Goal: Find specific page/section: Find specific page/section

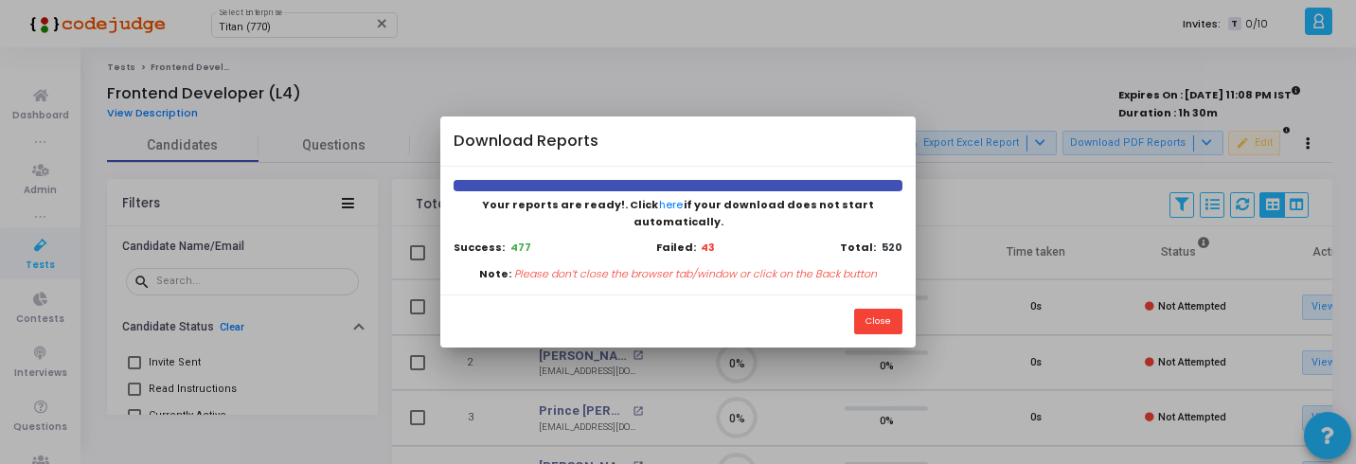
click at [878, 321] on button "Close" at bounding box center [878, 322] width 48 height 26
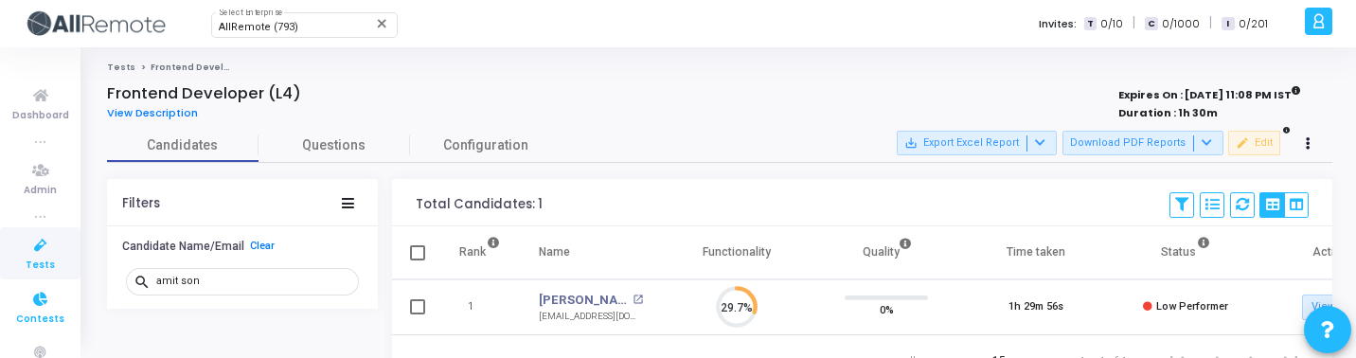
scroll to position [40, 48]
click at [9, 269] on link "Tests" at bounding box center [40, 253] width 81 height 52
